Goal: Manage account settings

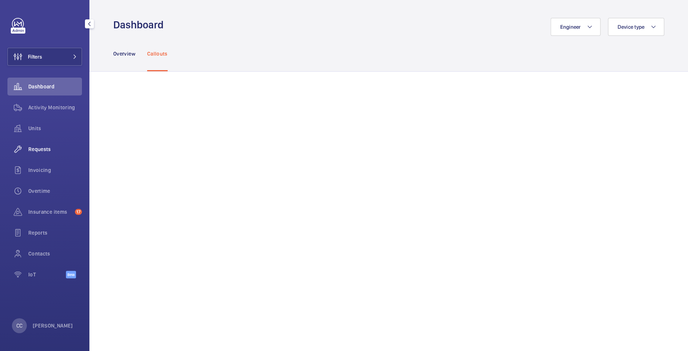
click at [38, 156] on div "Requests" at bounding box center [44, 149] width 75 height 18
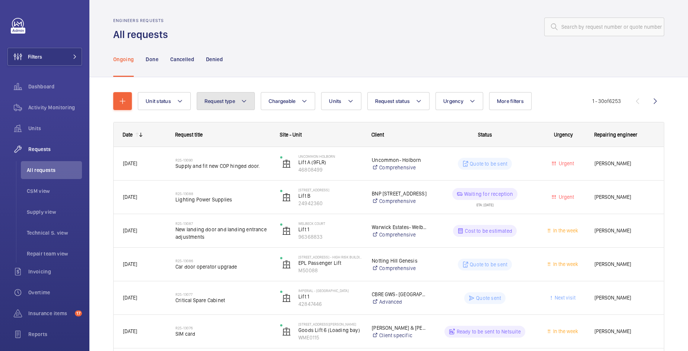
click at [247, 102] on button "Request type" at bounding box center [226, 101] width 58 height 18
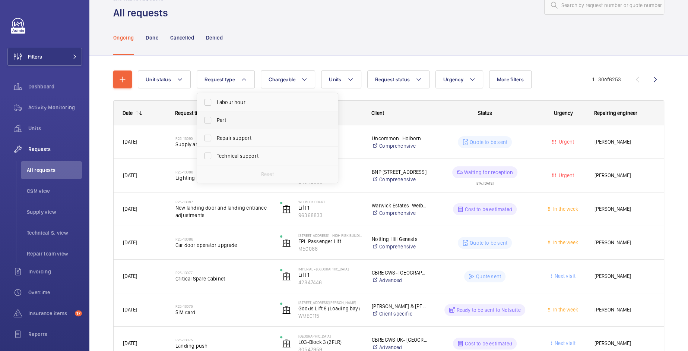
scroll to position [25, 0]
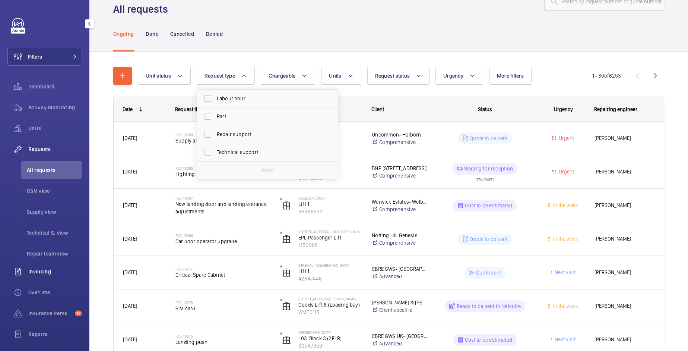
click at [47, 275] on div "Invoicing" at bounding box center [44, 271] width 75 height 18
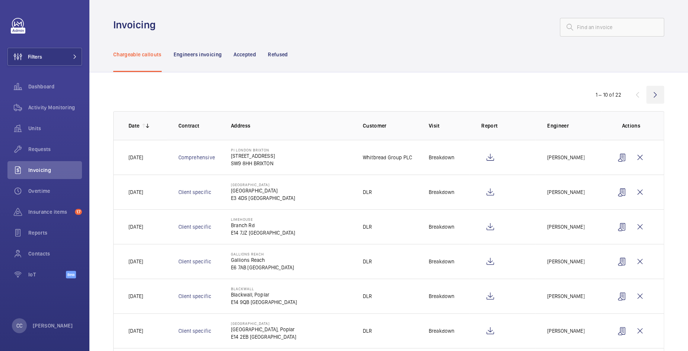
click at [653, 96] on wm-front-icon-button at bounding box center [655, 95] width 18 height 18
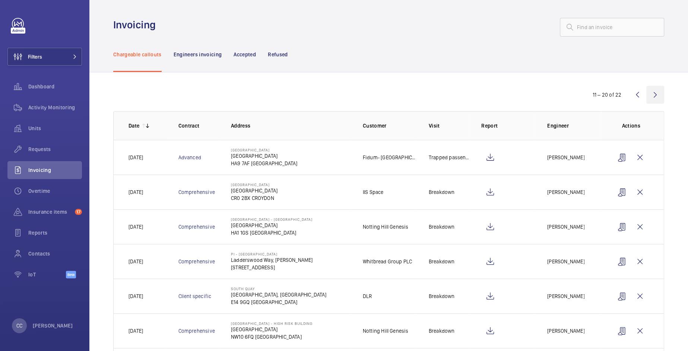
click at [654, 97] on wm-front-icon-button at bounding box center [655, 95] width 18 height 18
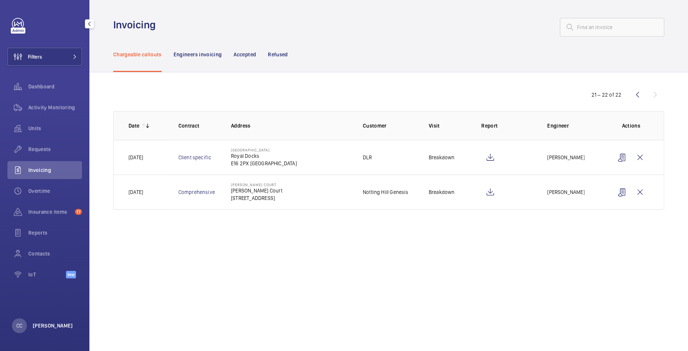
click at [50, 327] on p "[PERSON_NAME]" at bounding box center [53, 325] width 40 height 7
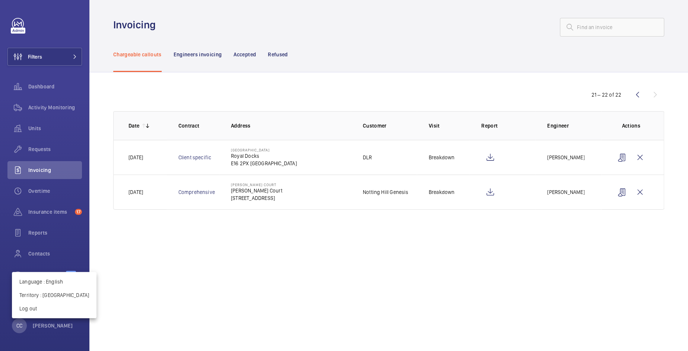
click at [182, 54] on div at bounding box center [344, 175] width 688 height 351
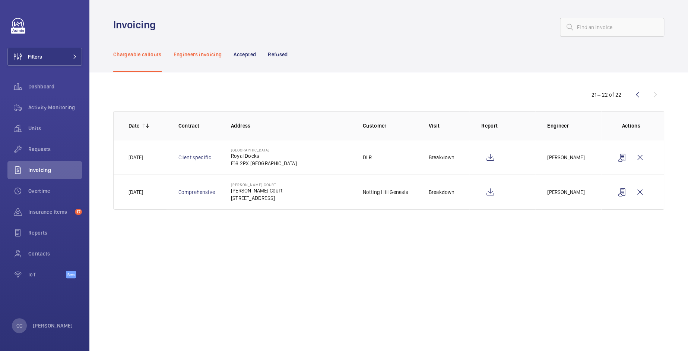
click at [192, 55] on p "Engineers invoicing" at bounding box center [198, 54] width 48 height 7
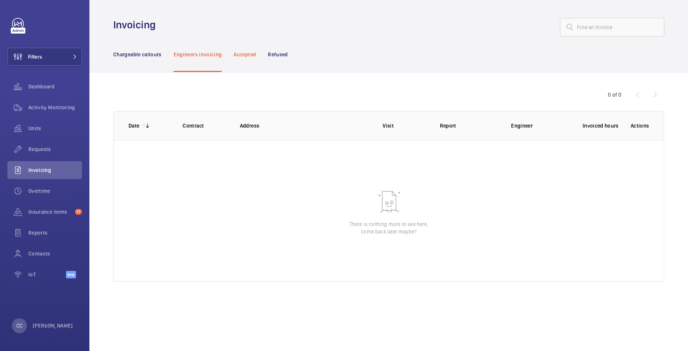
click at [239, 48] on div "Accepted" at bounding box center [245, 54] width 22 height 35
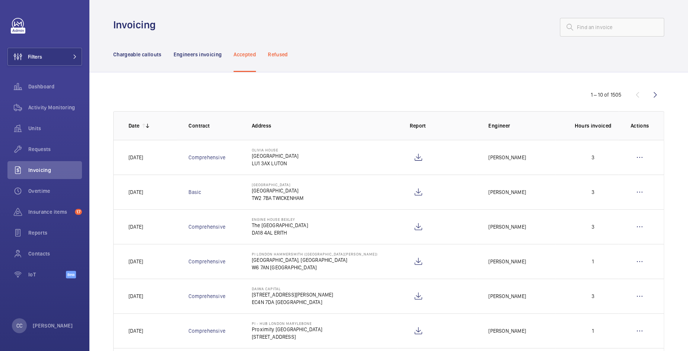
click at [275, 55] on p "Refused" at bounding box center [278, 54] width 20 height 7
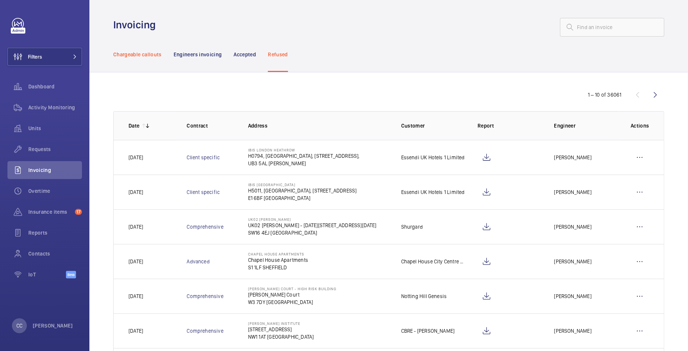
click at [148, 54] on p "Chargeable callouts" at bounding box center [137, 54] width 48 height 7
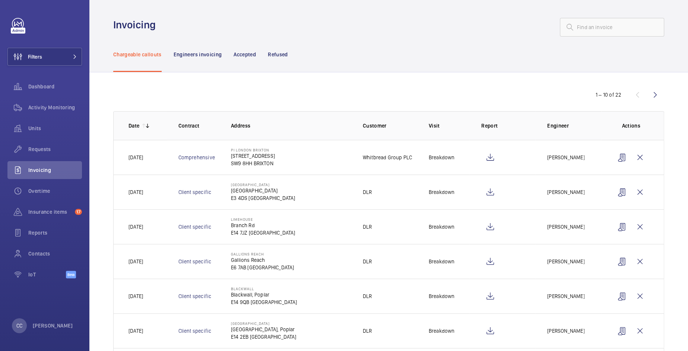
scroll to position [152, 0]
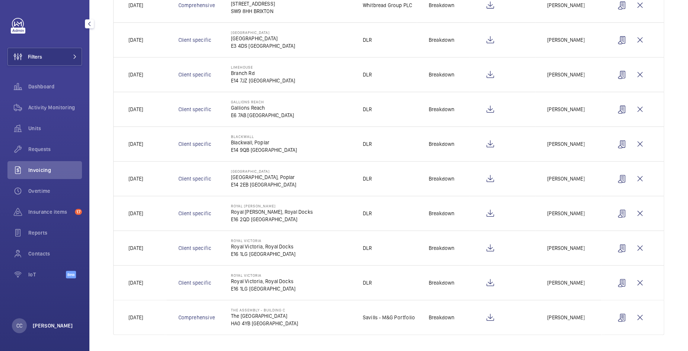
click at [55, 325] on p "[PERSON_NAME]" at bounding box center [53, 325] width 40 height 7
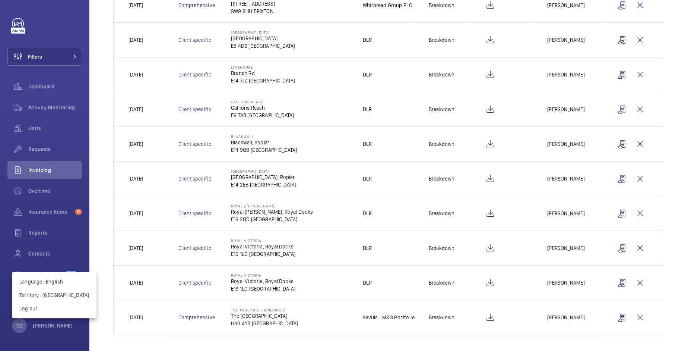
click at [250, 341] on div at bounding box center [344, 175] width 688 height 351
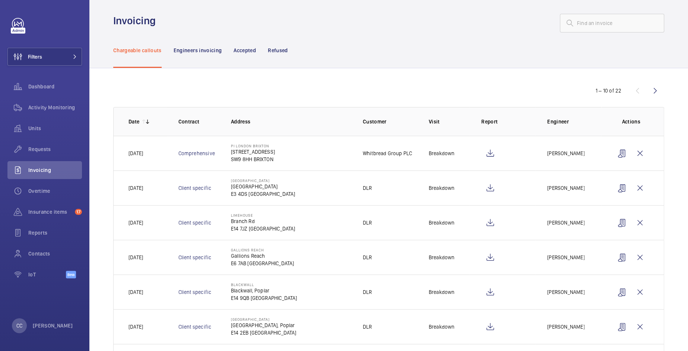
scroll to position [0, 0]
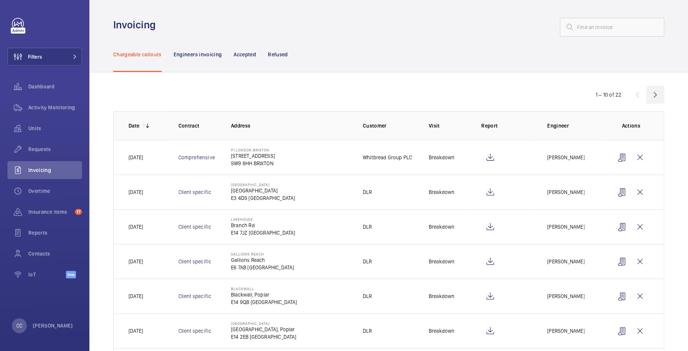
click at [652, 92] on wm-front-icon-button at bounding box center [655, 95] width 18 height 18
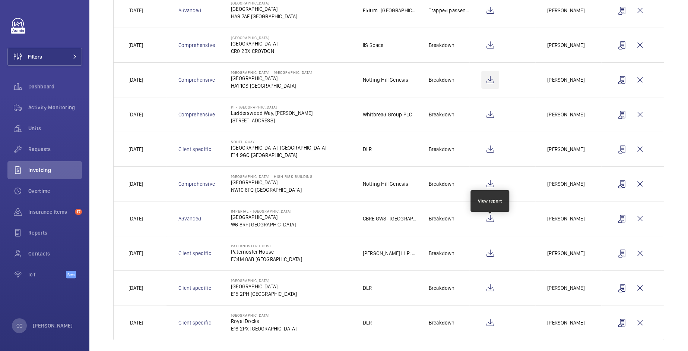
scroll to position [152, 0]
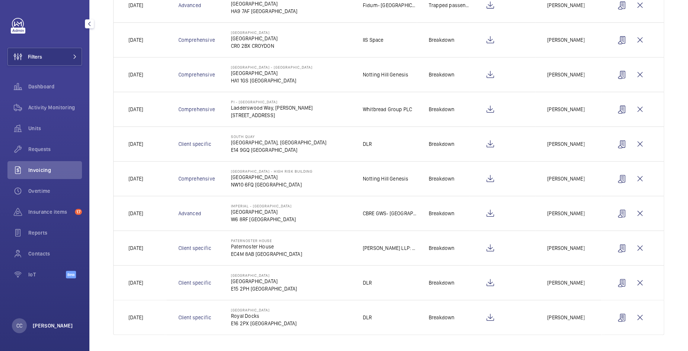
click at [49, 326] on p "[PERSON_NAME]" at bounding box center [53, 325] width 40 height 7
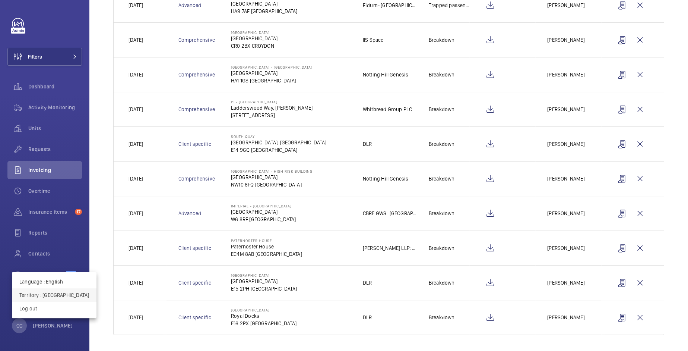
click at [50, 295] on p "Territory : United Kingdom" at bounding box center [54, 294] width 70 height 7
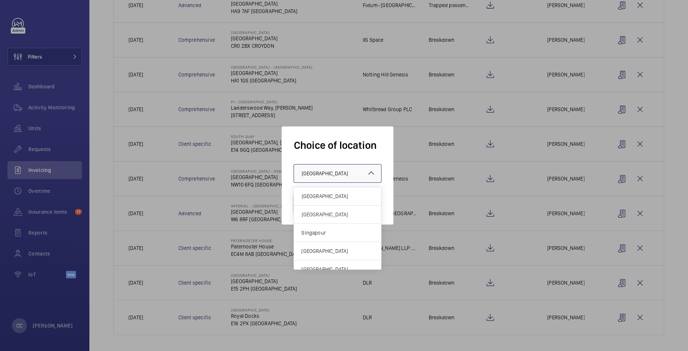
click at [317, 174] on span "United Kingdom" at bounding box center [324, 173] width 46 height 6
click at [325, 194] on span "[GEOGRAPHIC_DATA]" at bounding box center [337, 195] width 72 height 7
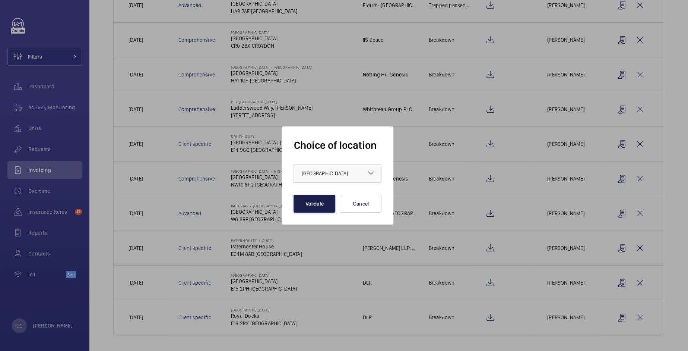
click at [322, 200] on button "Validate" at bounding box center [315, 203] width 42 height 18
